Goal: Task Accomplishment & Management: Use online tool/utility

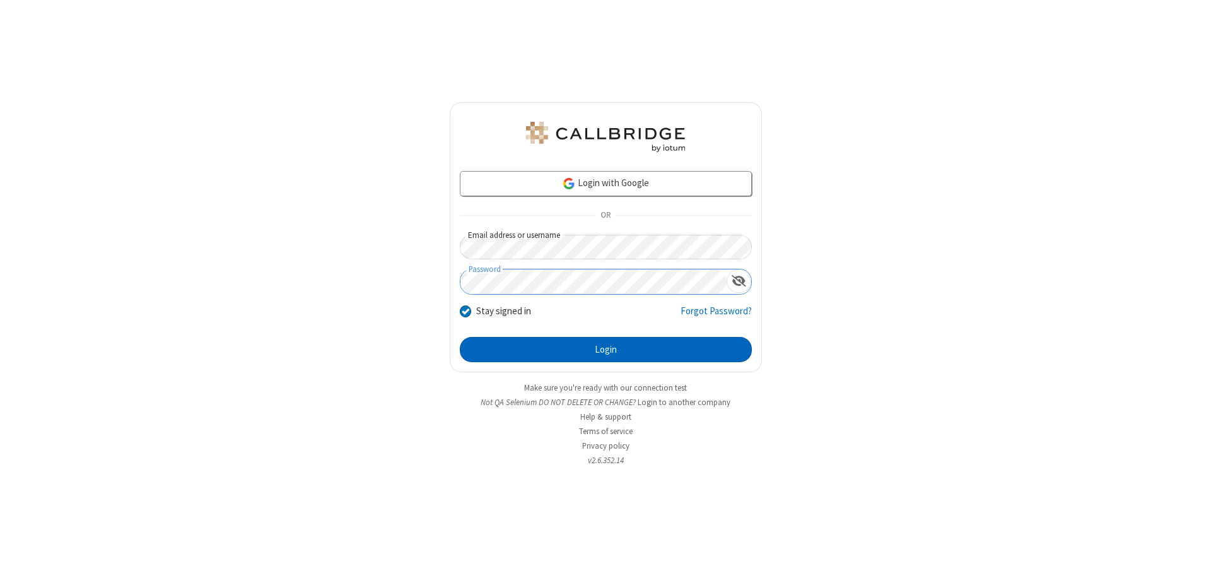
click at [605, 349] on button "Login" at bounding box center [606, 349] width 292 height 25
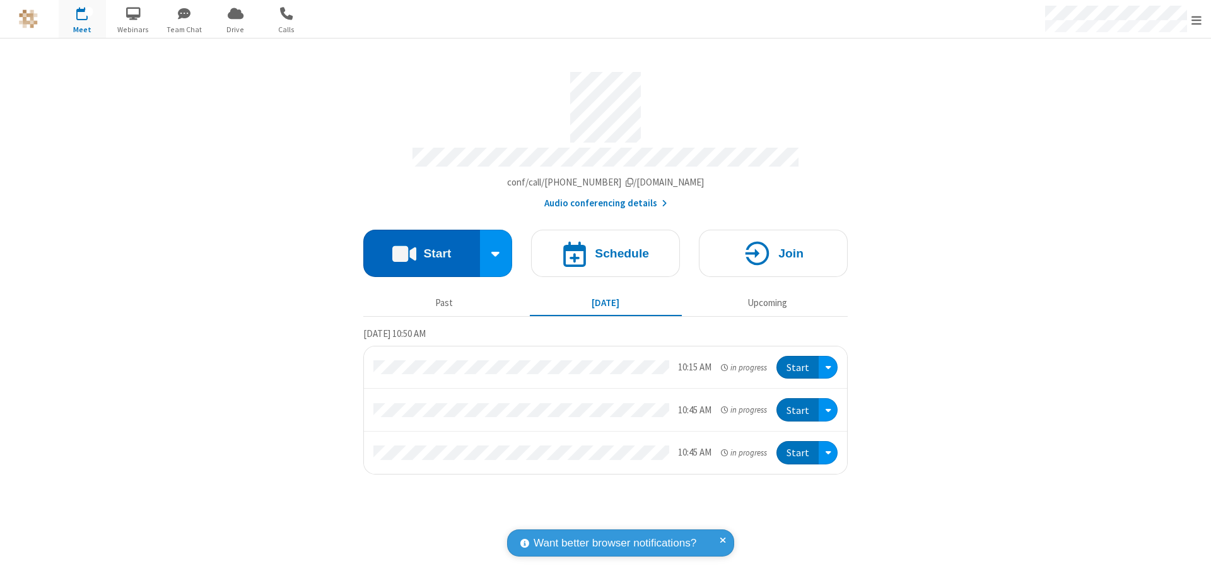
click at [421, 247] on button "Start" at bounding box center [421, 253] width 117 height 47
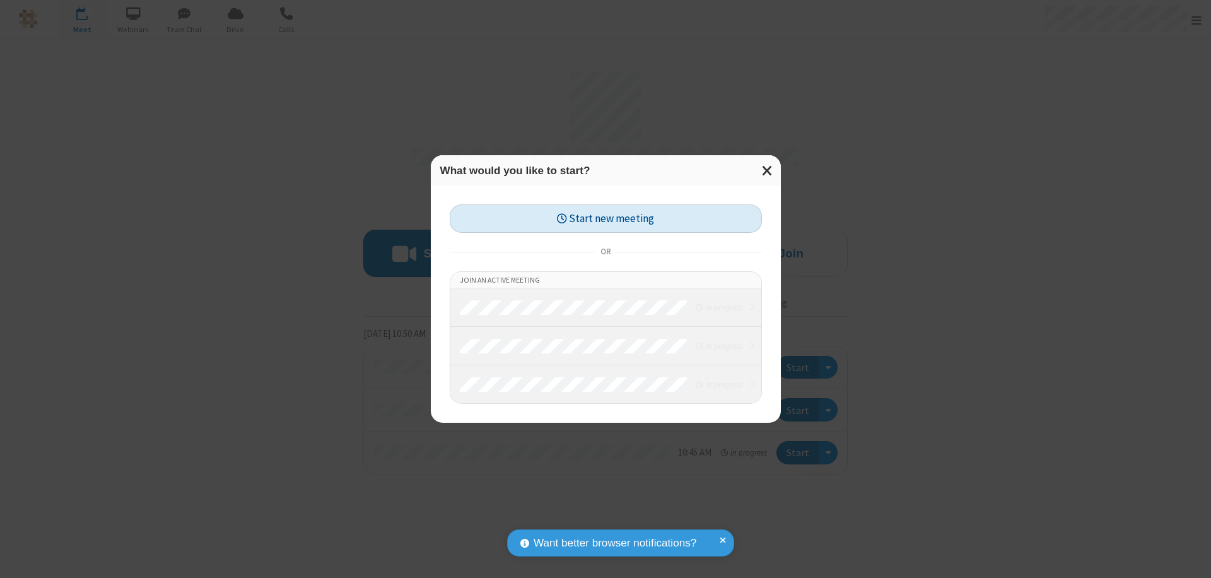
click at [605, 218] on button "Start new meeting" at bounding box center [606, 218] width 312 height 28
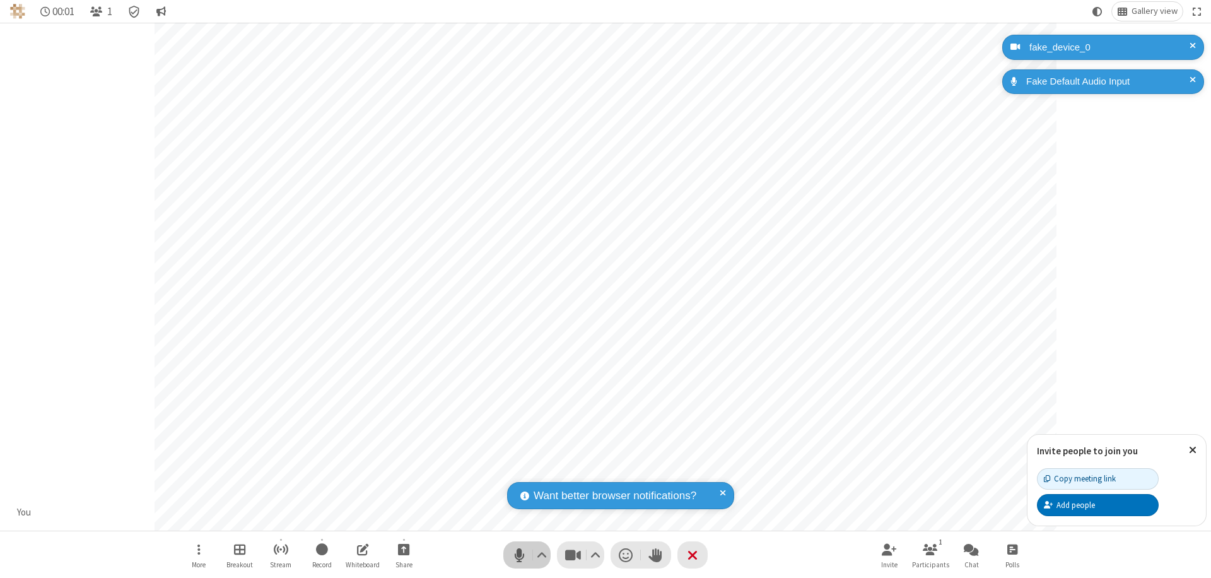
click at [519, 554] on span "Mute (⌘+Shift+A)" at bounding box center [519, 555] width 19 height 18
click at [519, 554] on span "Unmute (⌘+Shift+A)" at bounding box center [519, 555] width 19 height 18
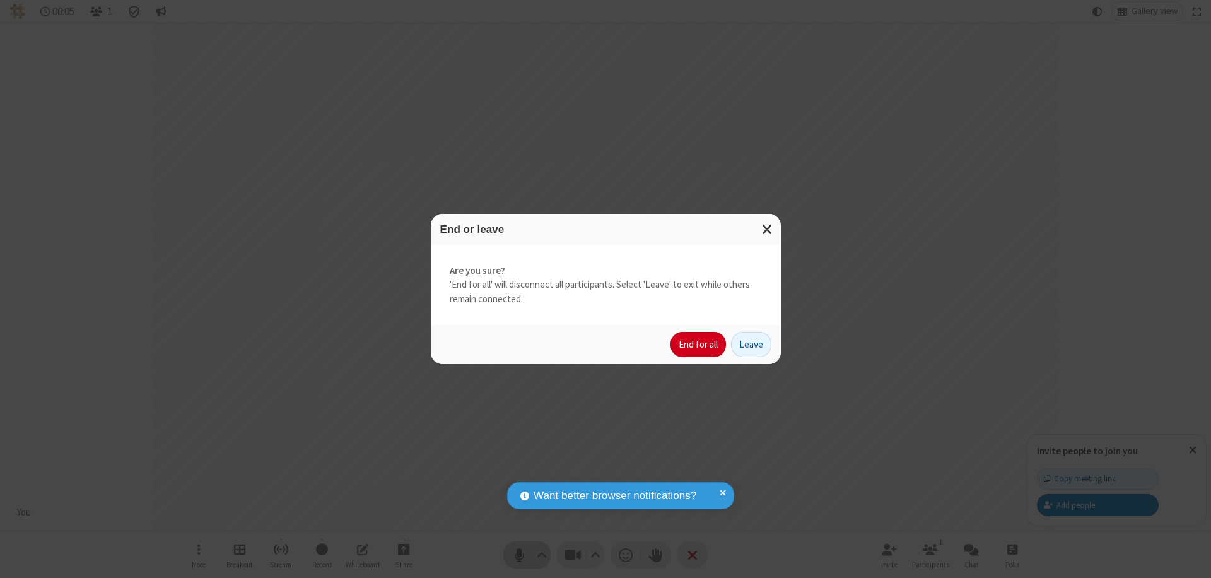
click at [699, 344] on button "End for all" at bounding box center [698, 344] width 56 height 25
